Goal: Browse casually

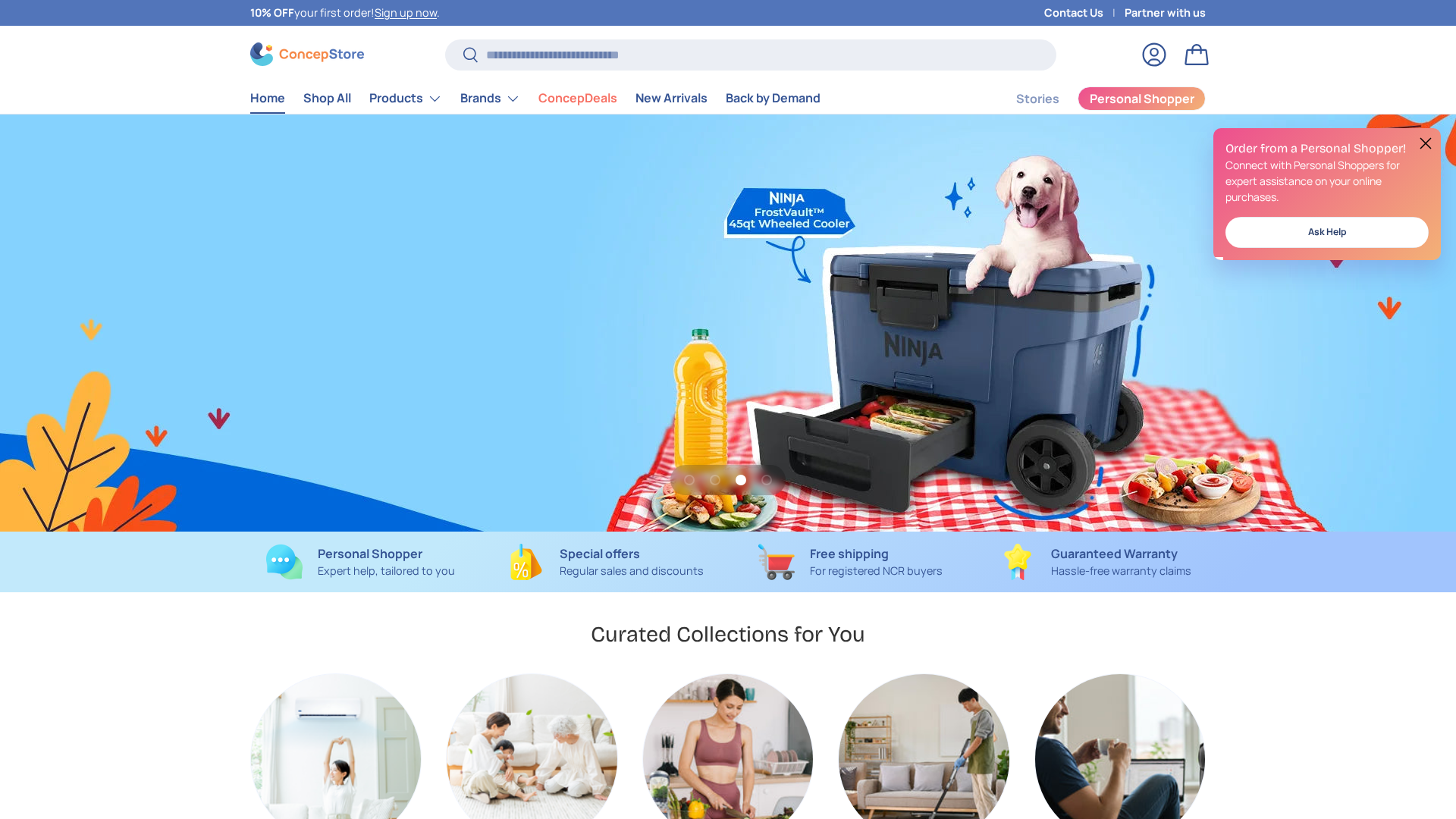
scroll to position [0, 2913]
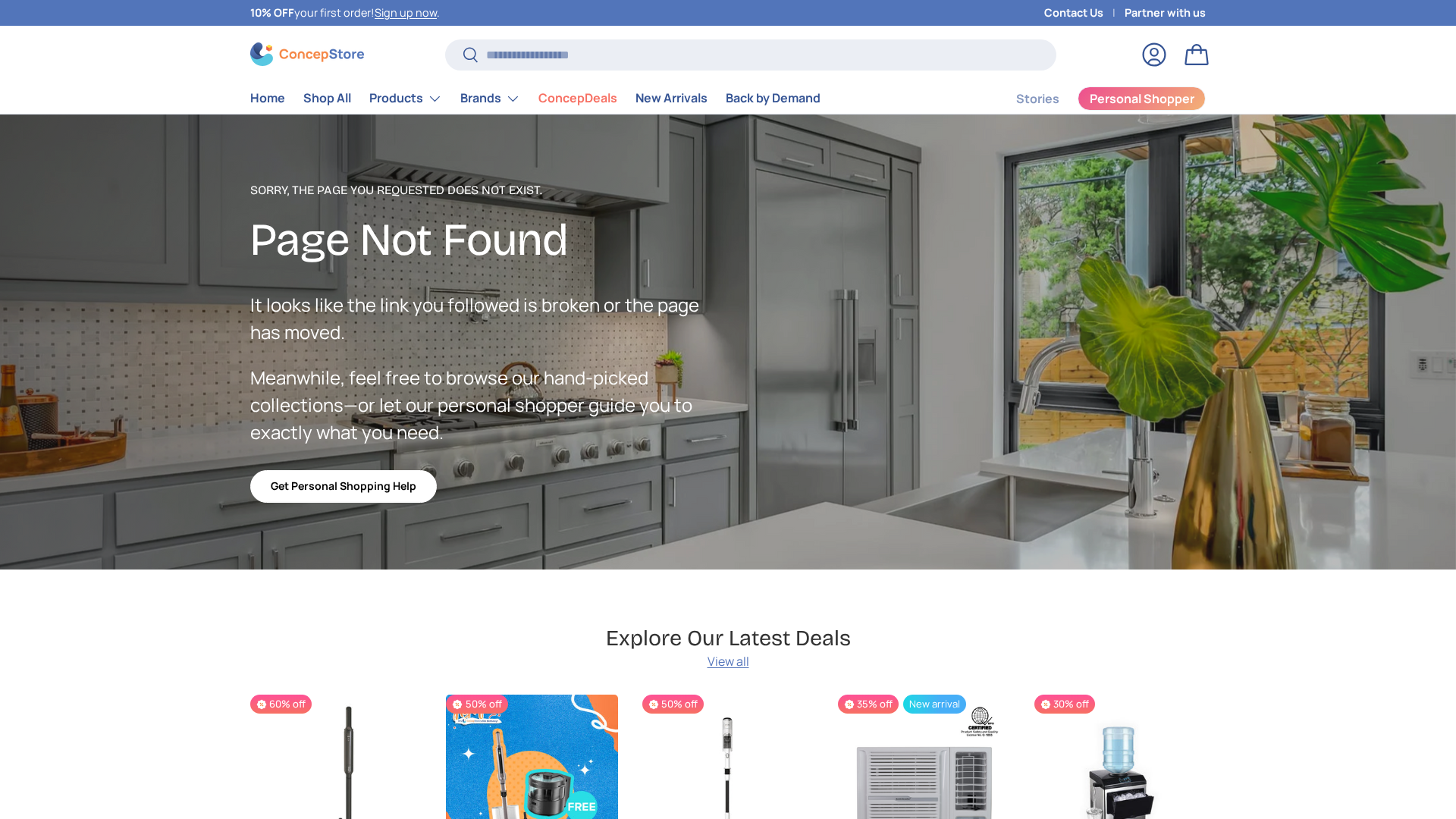
scroll to position [2709, 6202]
